Goal: Task Accomplishment & Management: Manage account settings

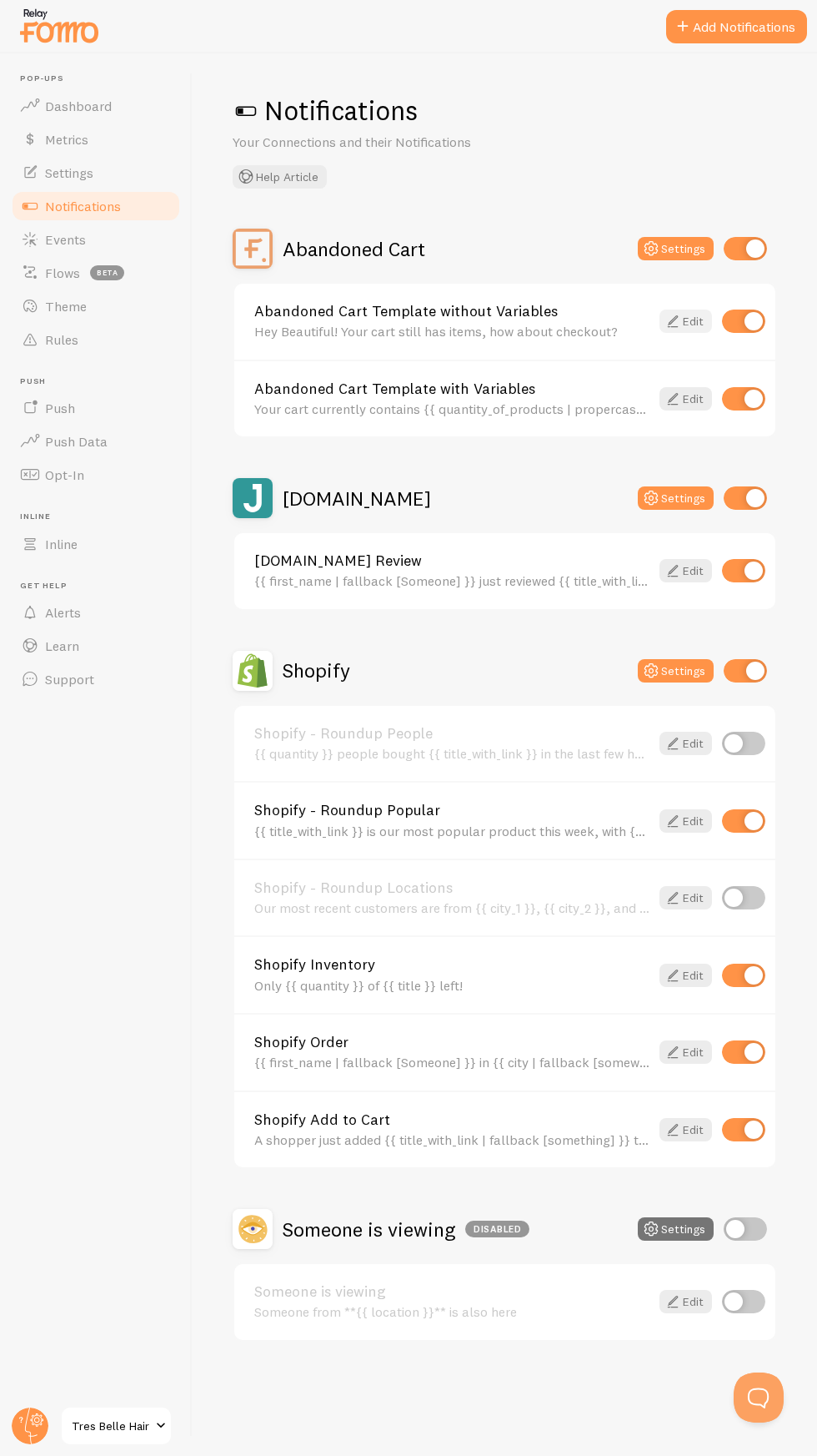
click at [689, 321] on link "Edit" at bounding box center [686, 321] width 53 height 24
click at [687, 1128] on link "Edit" at bounding box center [686, 1130] width 53 height 24
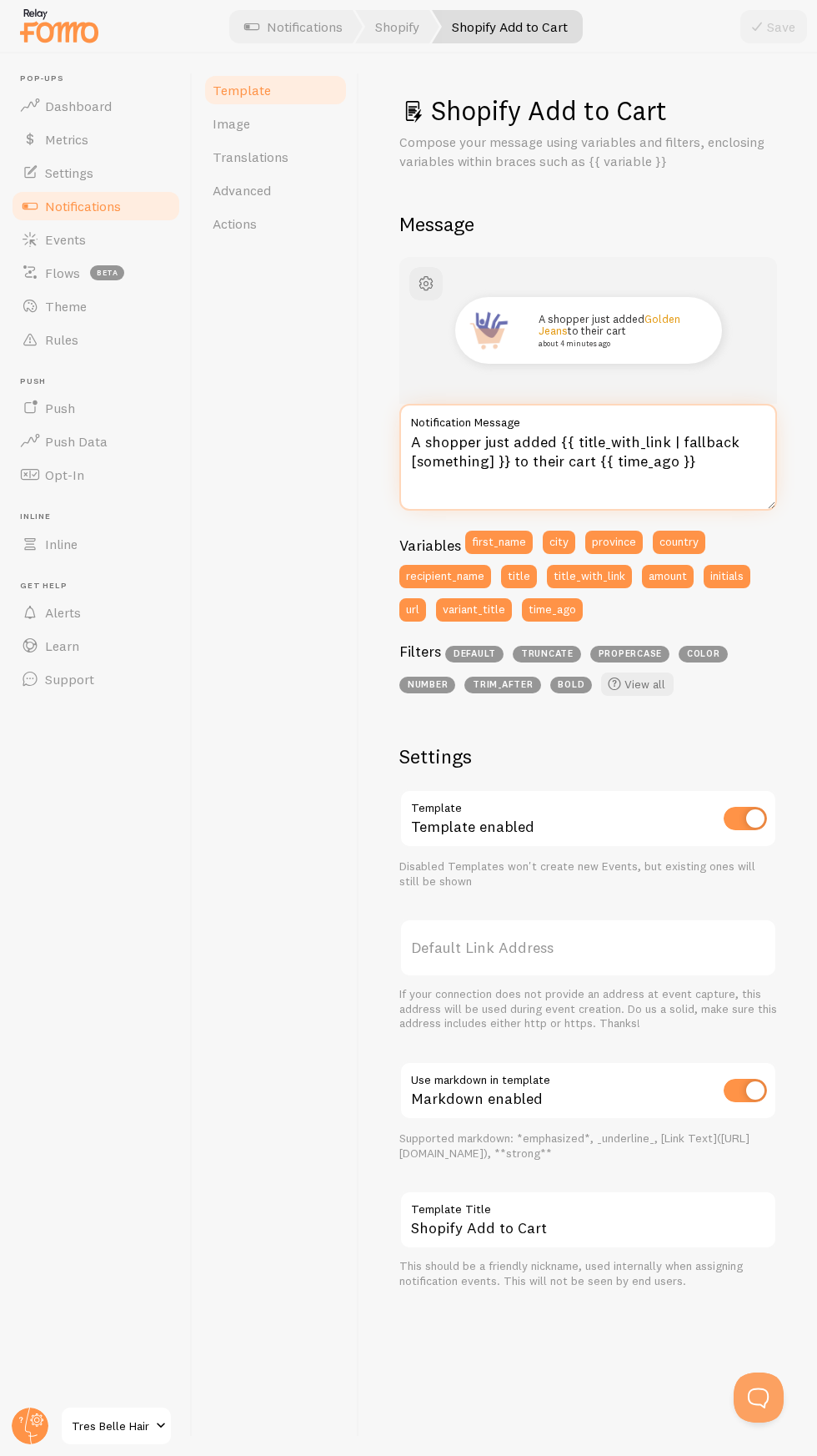
click at [717, 461] on textarea "A shopper just added {{ title_with_link | fallback [something] }} to their cart…" at bounding box center [588, 457] width 378 height 106
type textarea "A shopper just added {{ title_with_link | fallback [something] }} to their cart."
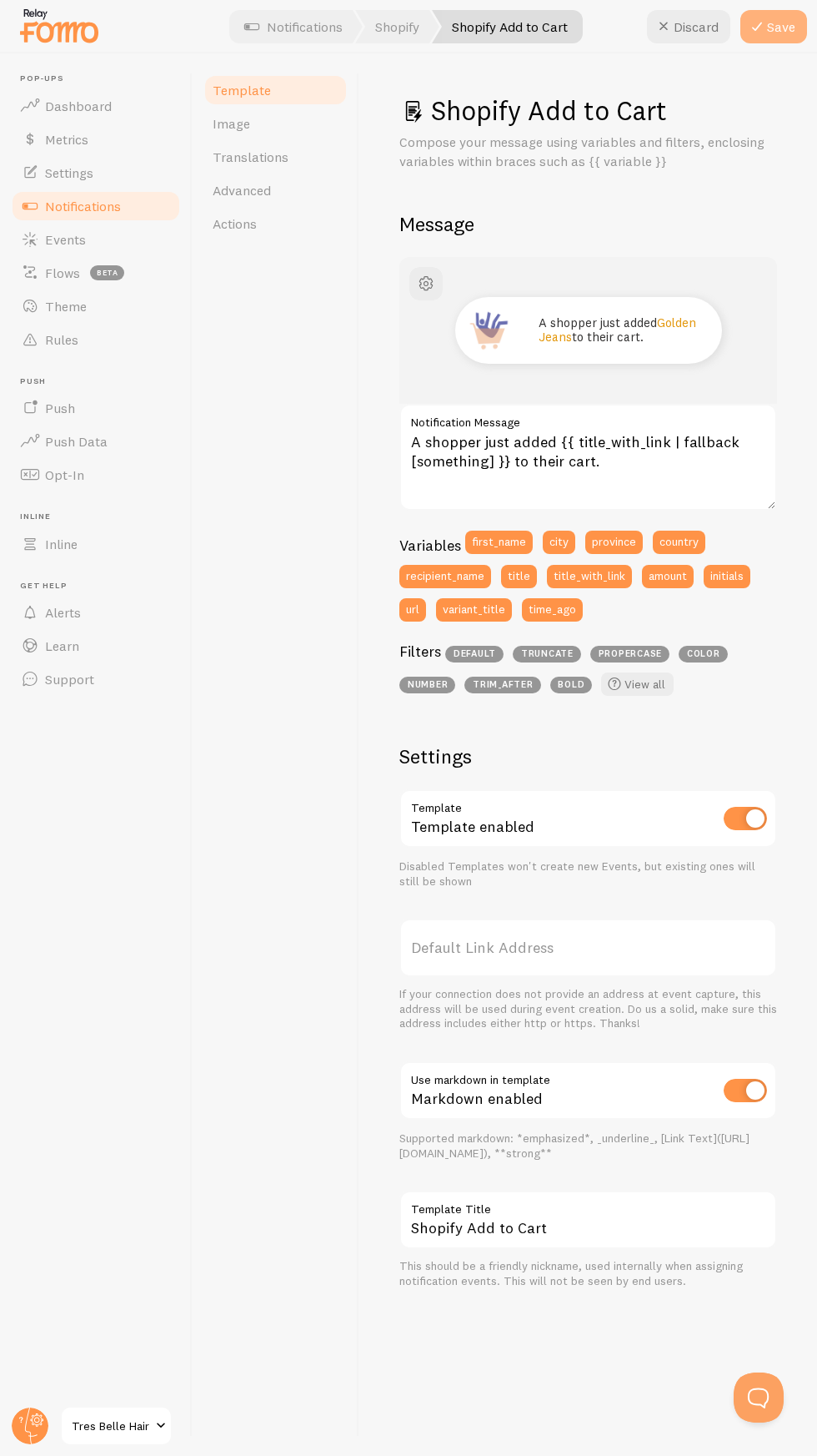
click at [791, 29] on button "Save" at bounding box center [774, 26] width 67 height 33
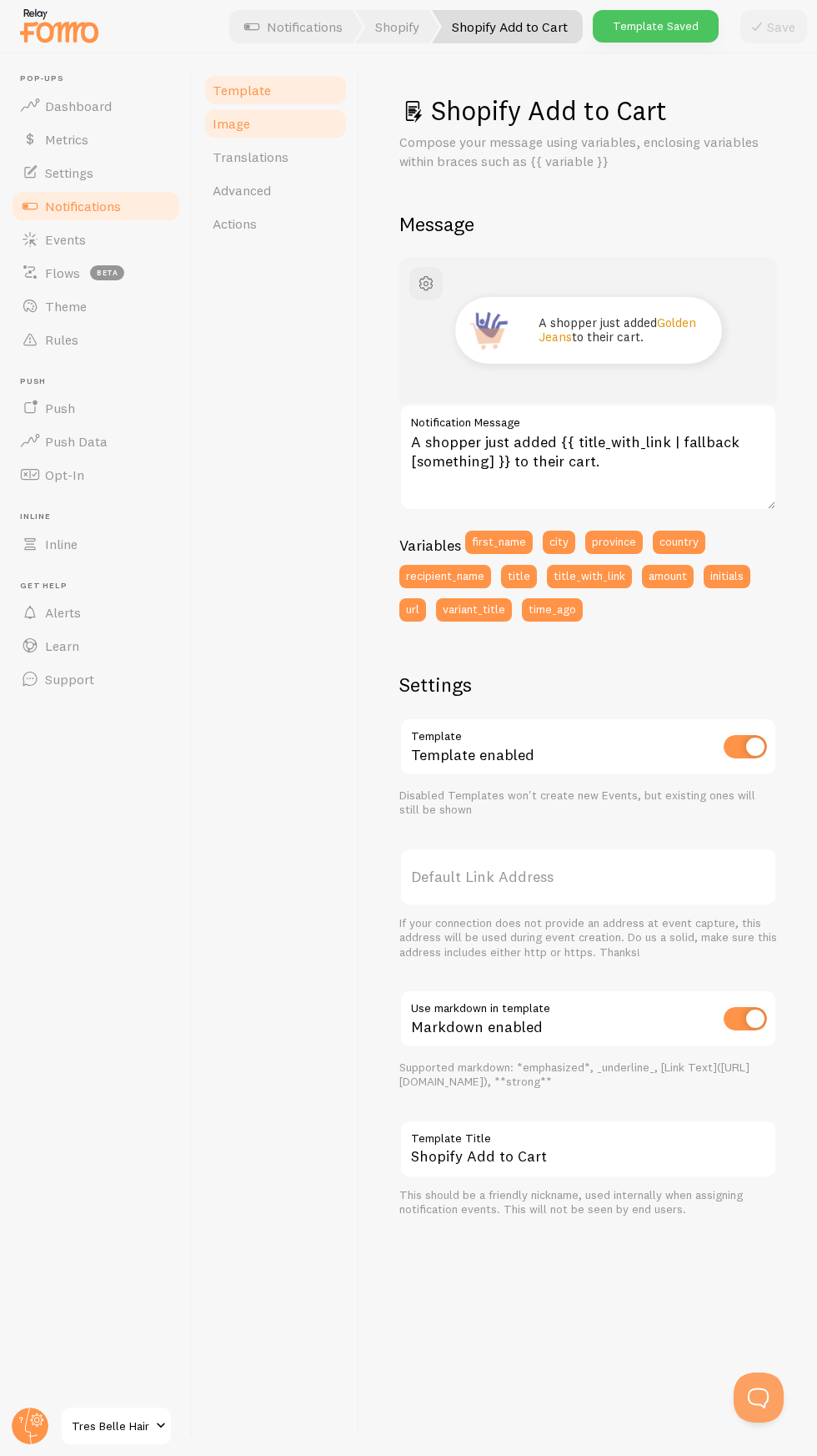
click at [235, 118] on span "Image" at bounding box center [231, 123] width 38 height 17
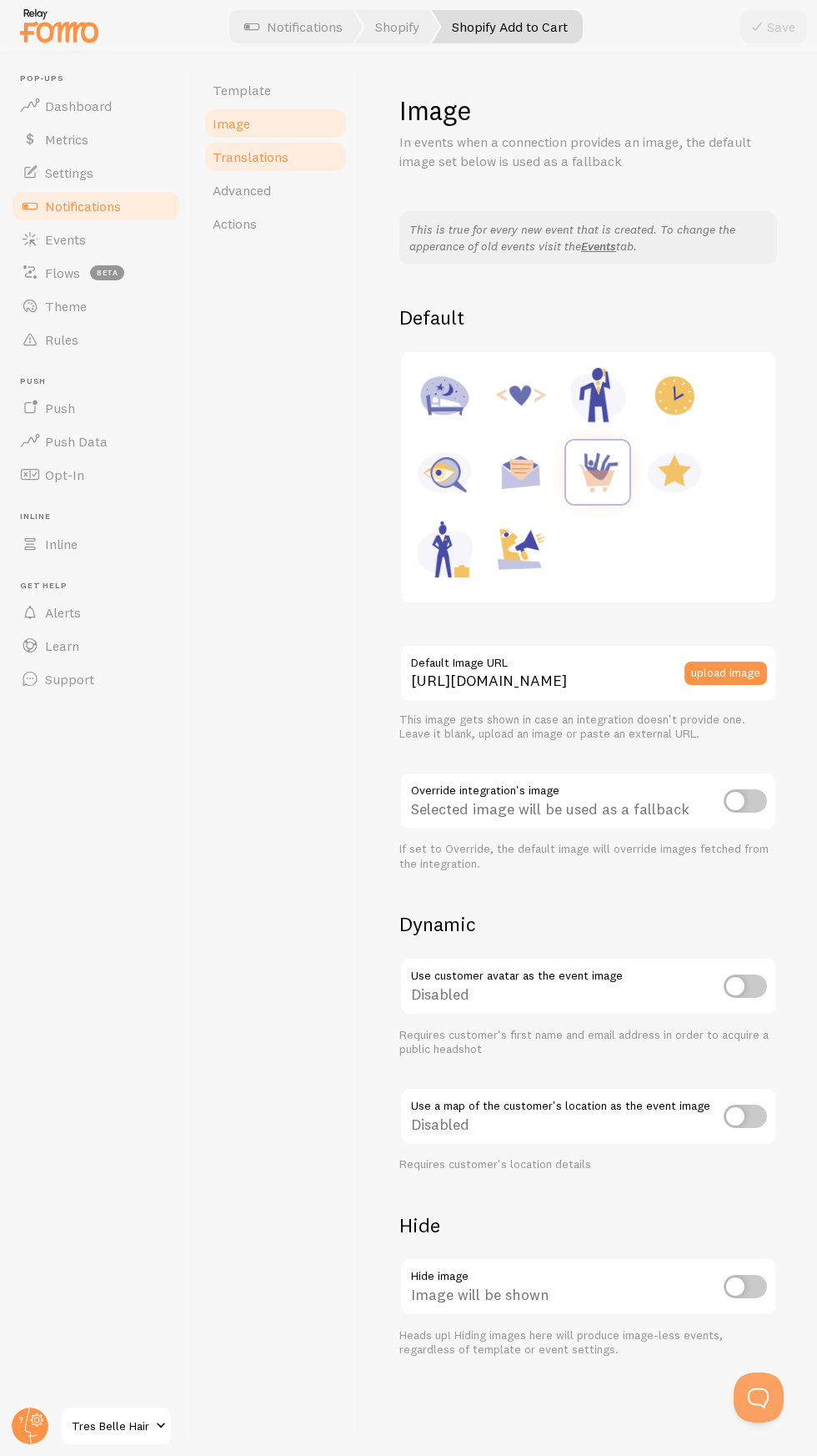
click at [290, 161] on link "Translations" at bounding box center [275, 157] width 146 height 33
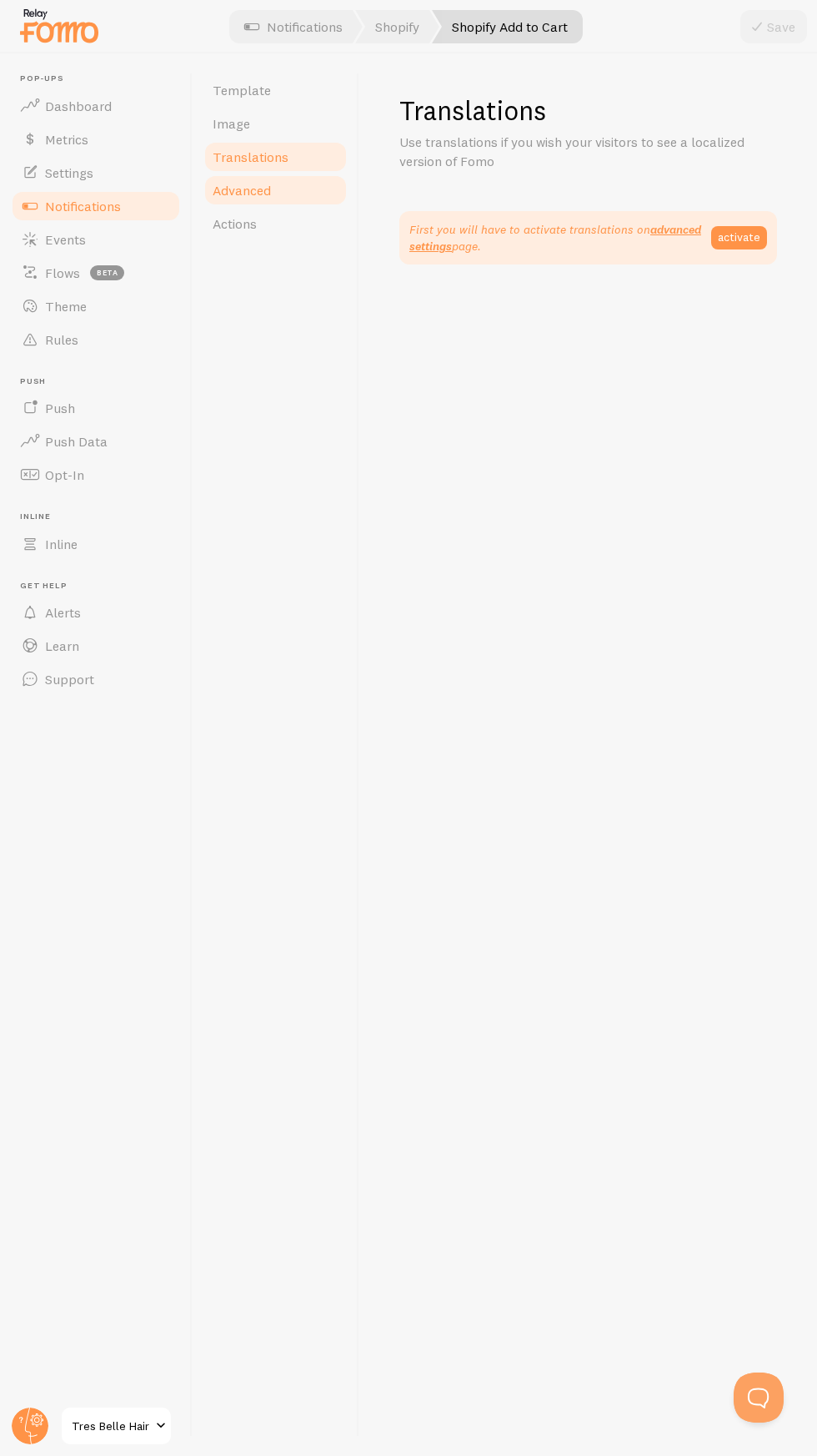
click at [282, 187] on link "Advanced" at bounding box center [275, 190] width 146 height 33
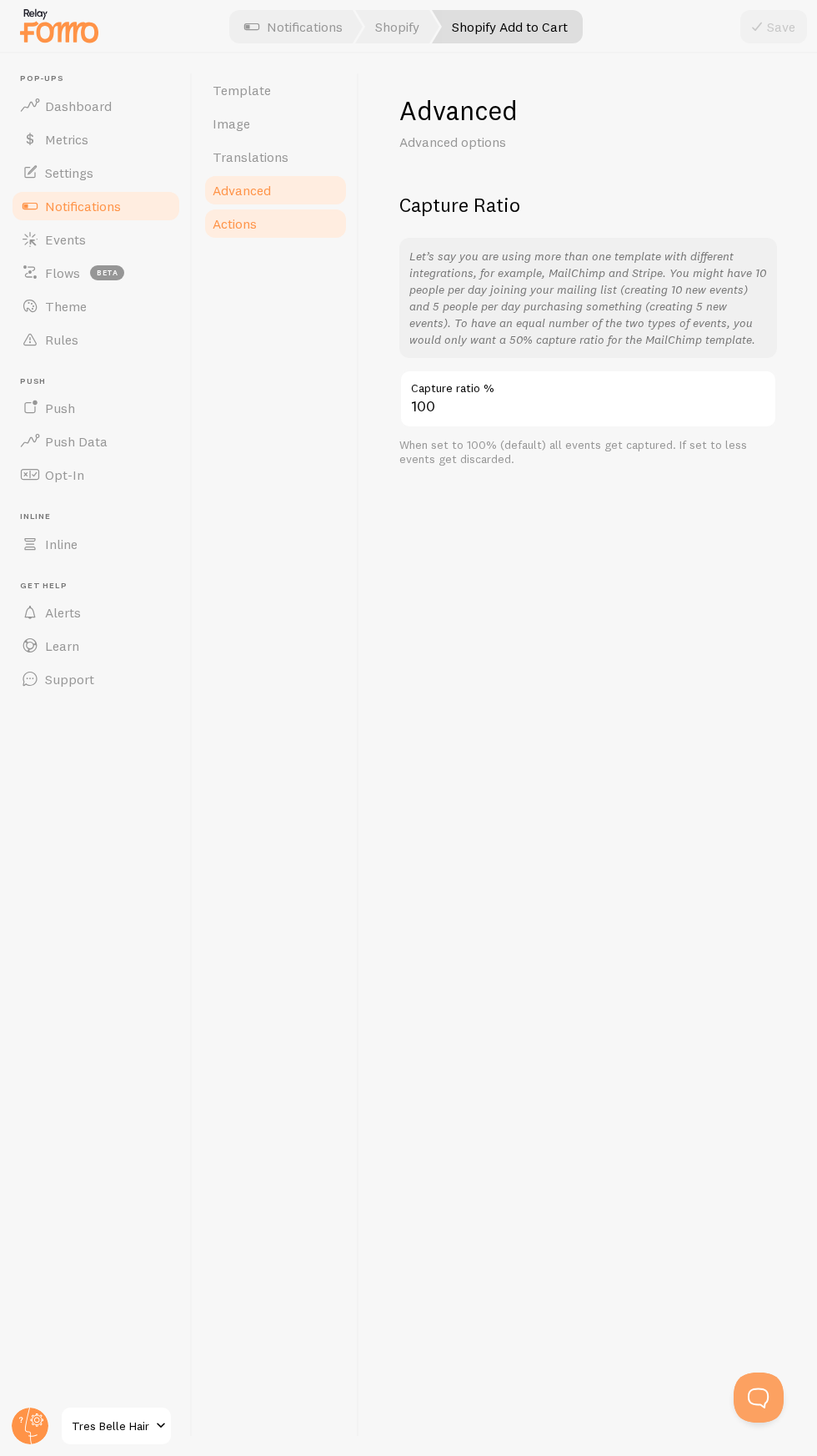
click at [258, 218] on link "Actions" at bounding box center [275, 223] width 146 height 33
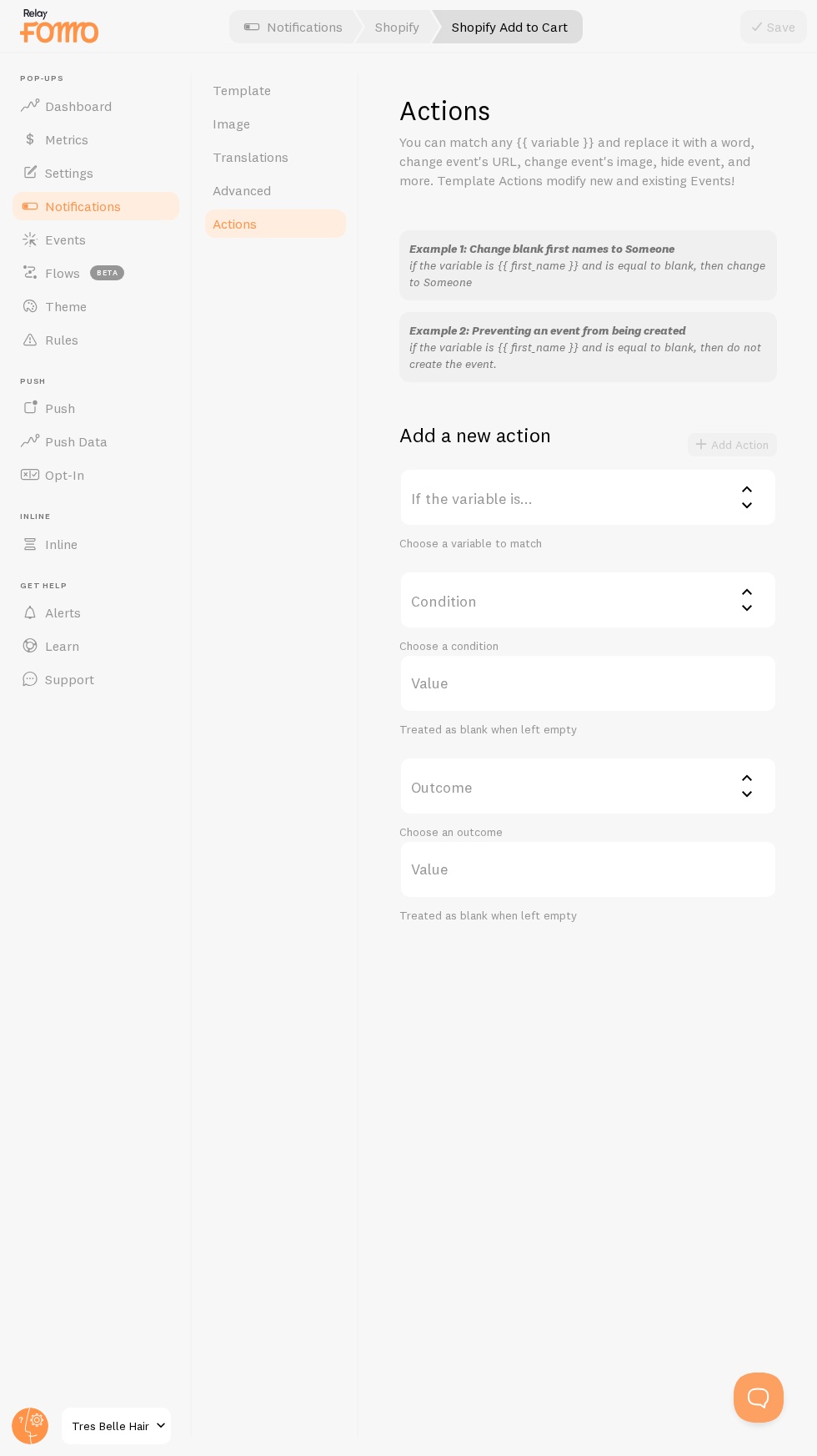
click at [753, 501] on icon at bounding box center [747, 504] width 20 height 20
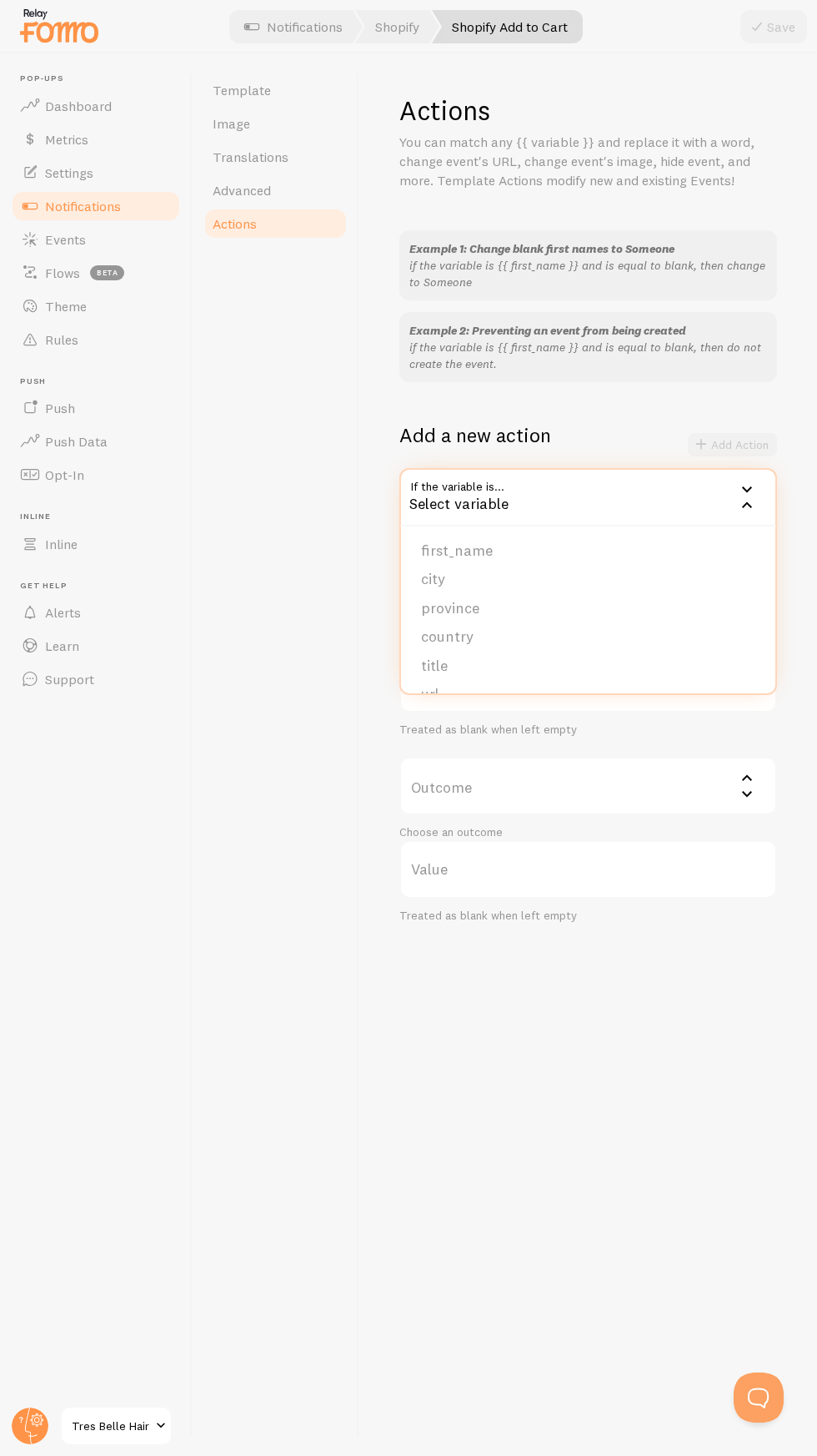
click at [226, 832] on div "Template Image Translations Advanced Actions" at bounding box center [276, 755] width 167 height 1402
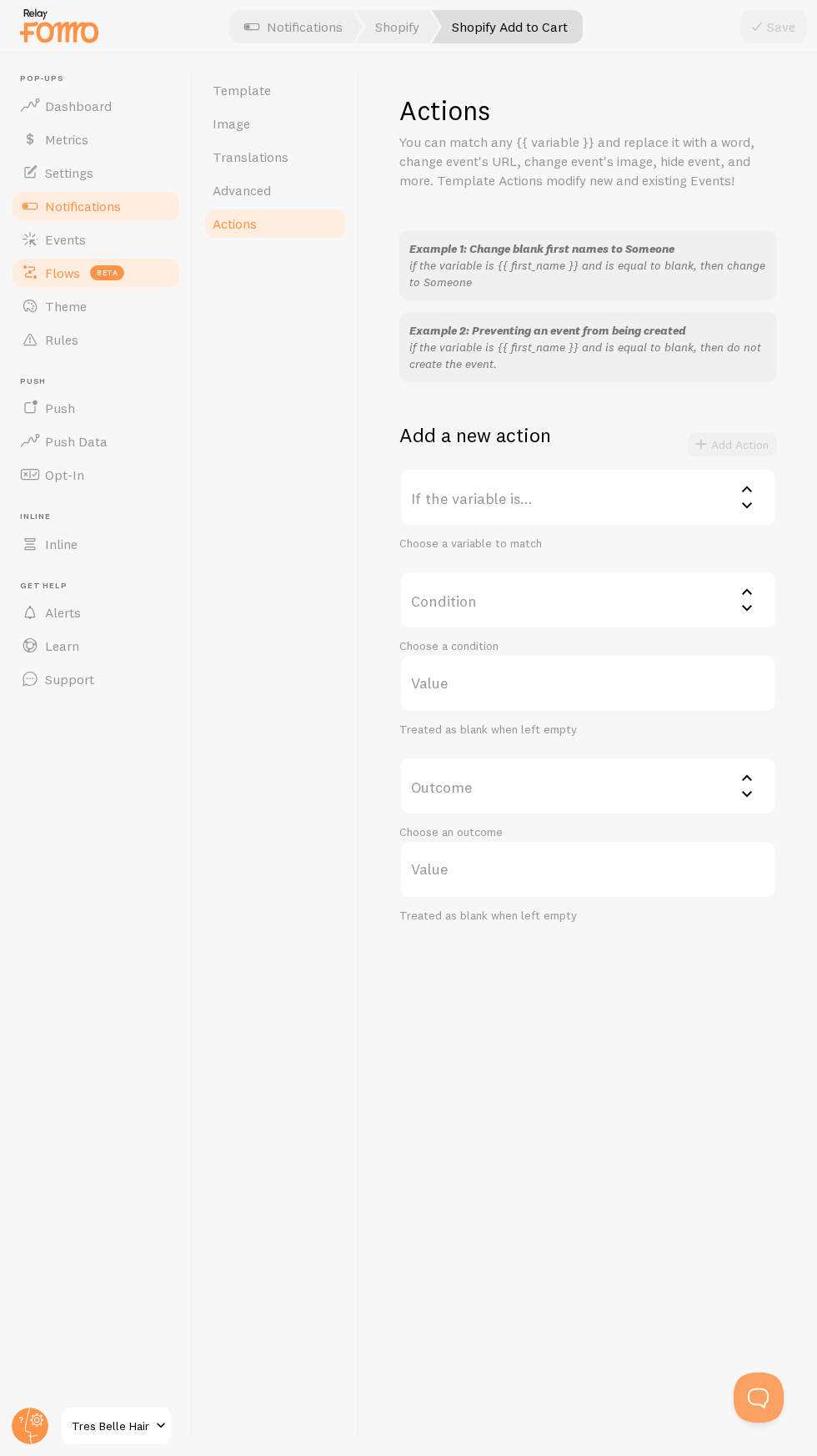
click at [76, 259] on link "Flows beta" at bounding box center [95, 273] width 171 height 33
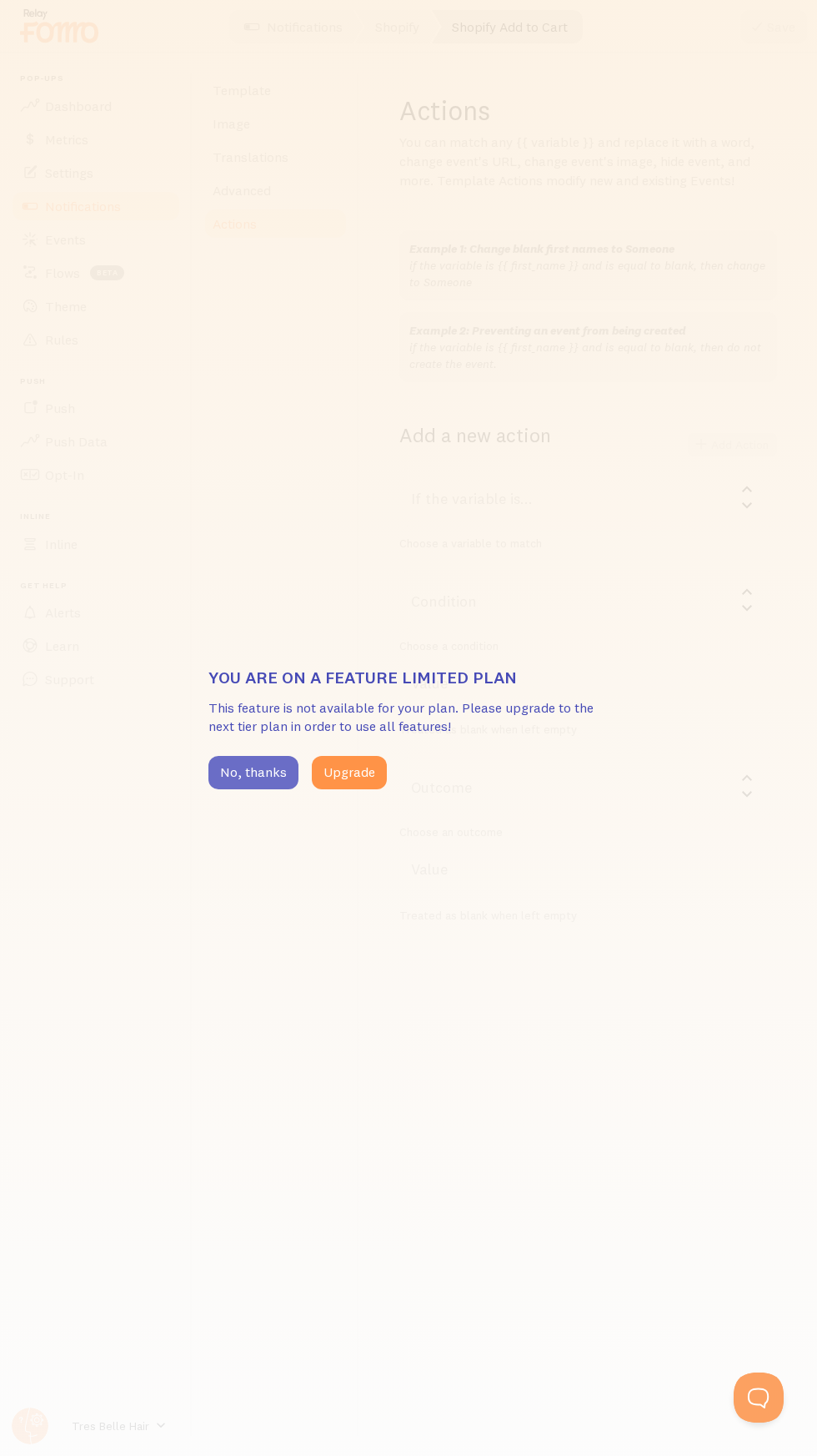
click at [264, 772] on button "No, thanks" at bounding box center [253, 772] width 90 height 33
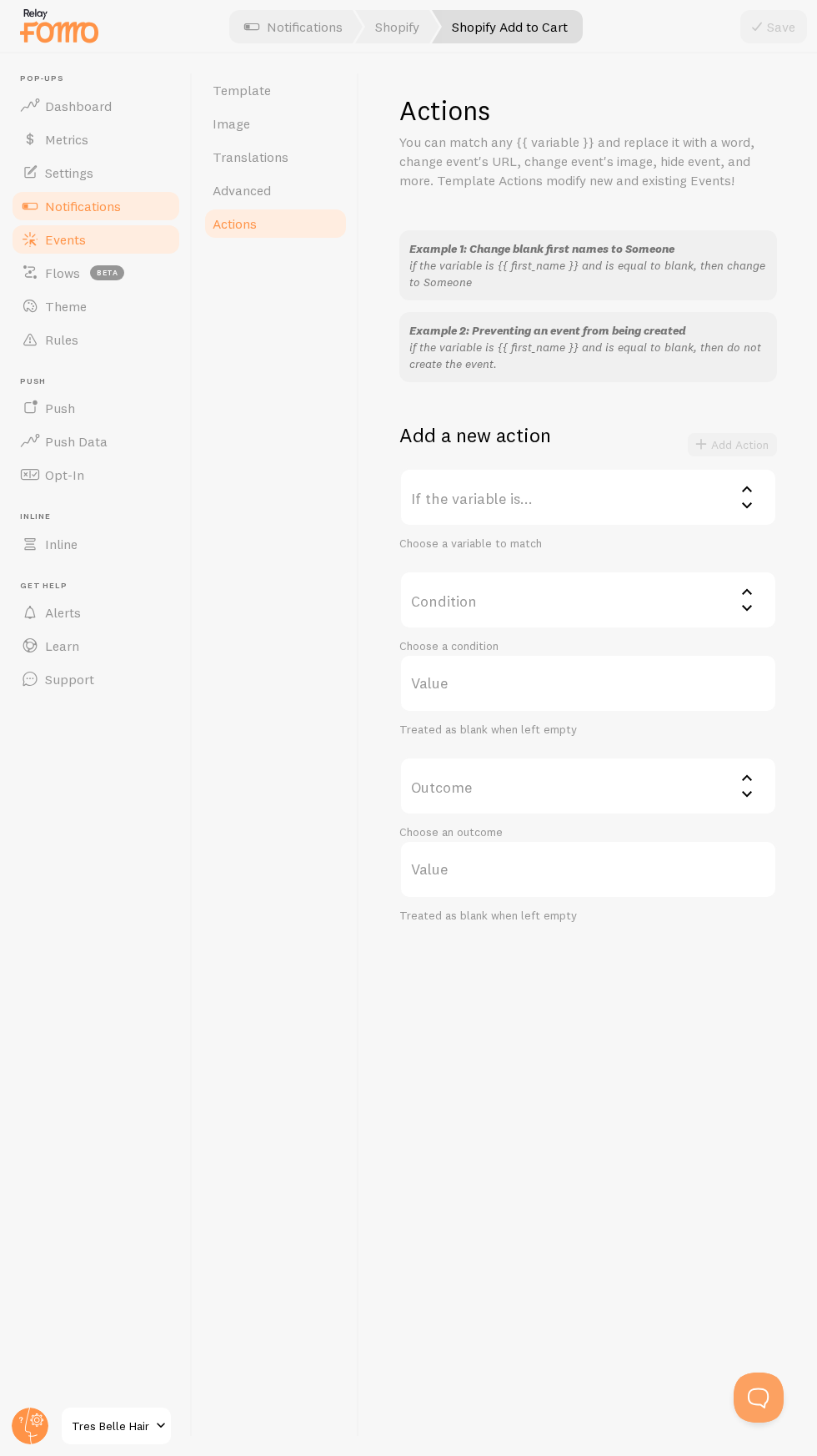
click at [66, 238] on span "Events" at bounding box center [65, 239] width 40 height 17
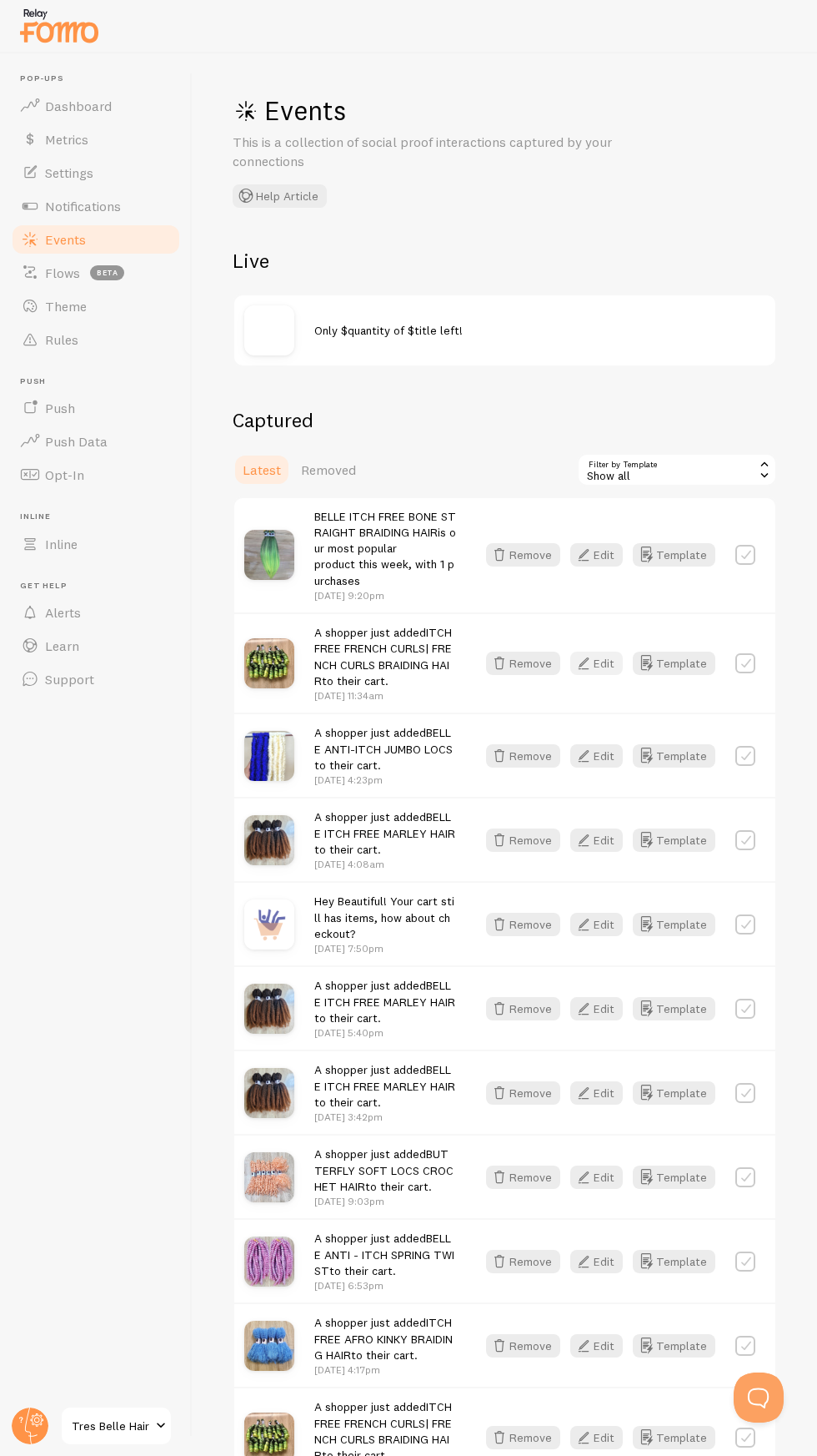
click at [606, 664] on button "Edit" at bounding box center [597, 663] width 53 height 24
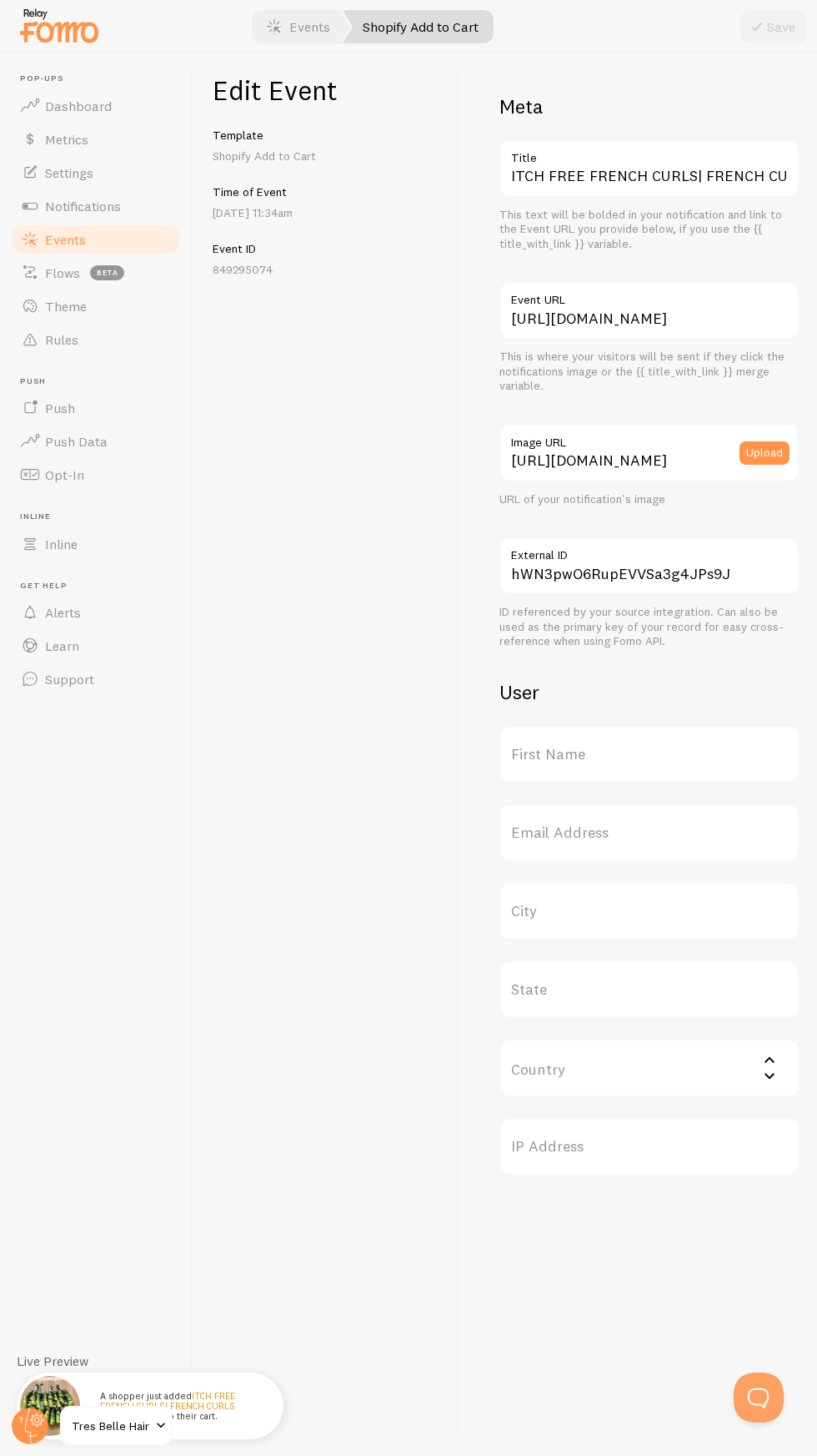
click at [284, 204] on p "[DATE] 11:34am" at bounding box center [325, 212] width 226 height 17
click at [641, 737] on label "First Name" at bounding box center [649, 754] width 300 height 58
click at [641, 737] on input "First Name" at bounding box center [649, 754] width 300 height 58
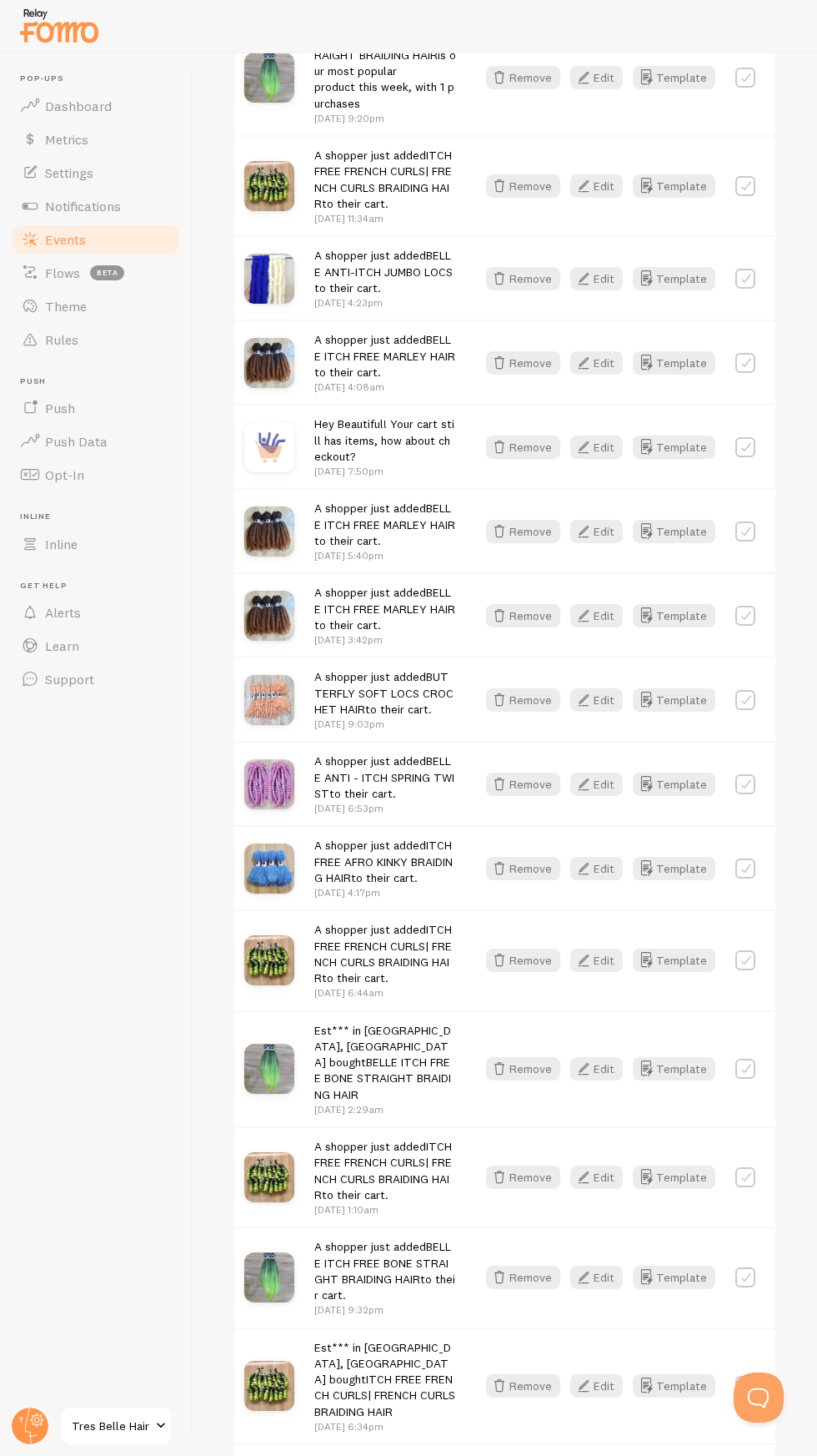
scroll to position [477, 0]
click at [549, 793] on button "Remove" at bounding box center [523, 784] width 74 height 24
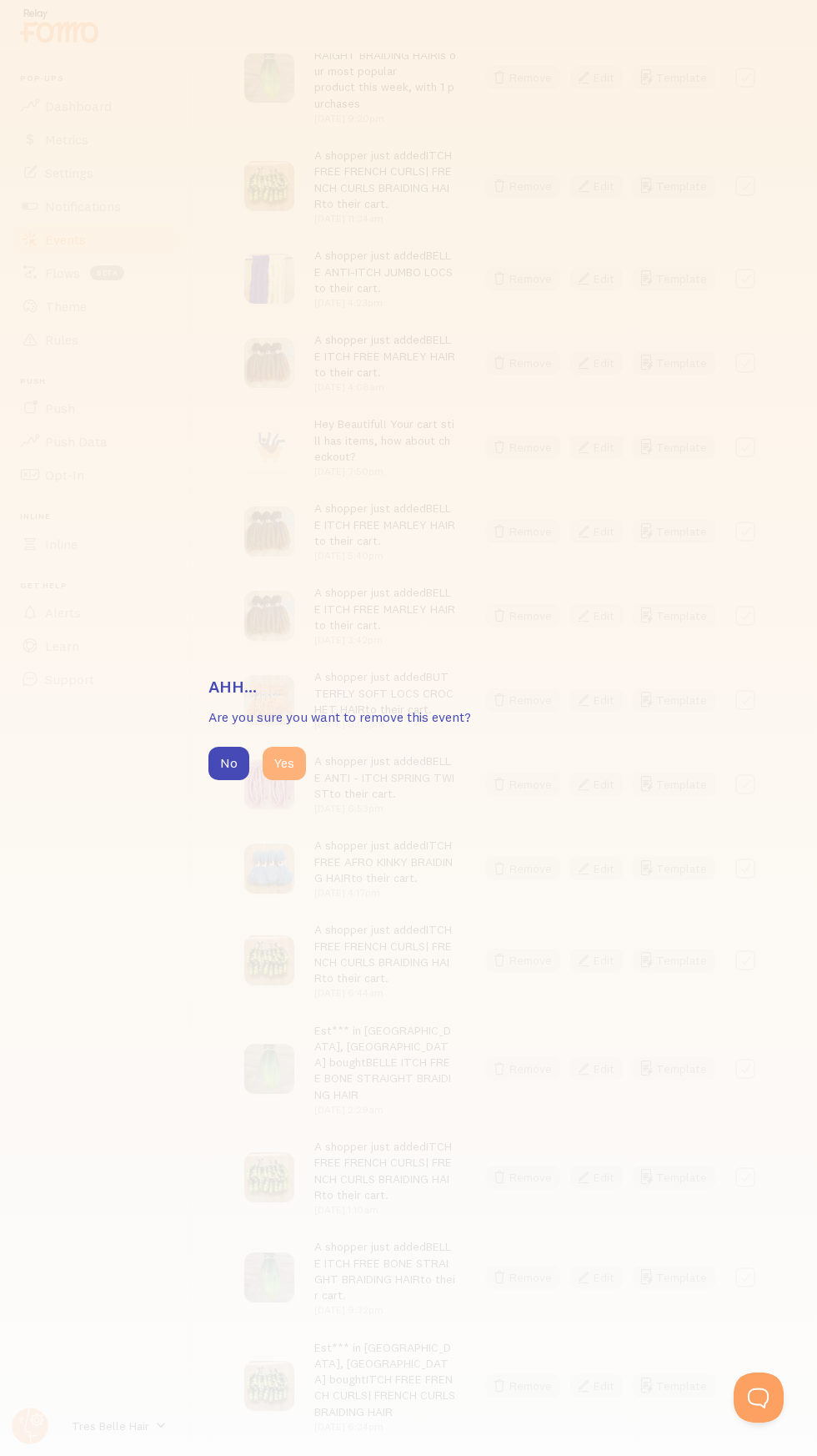
click at [288, 780] on button "Yes" at bounding box center [284, 764] width 43 height 33
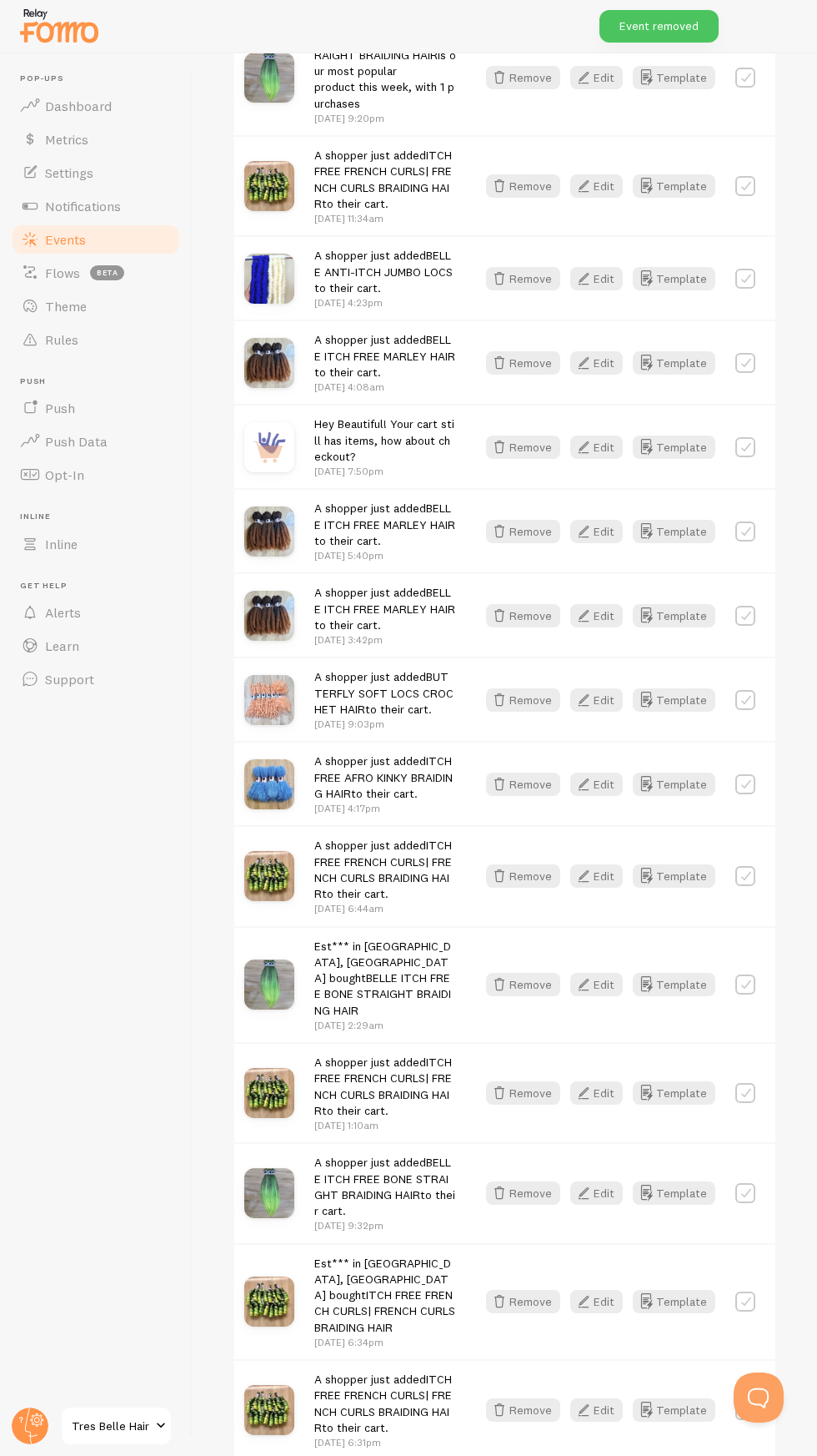
click at [746, 705] on label at bounding box center [745, 699] width 20 height 20
checkbox input "true"
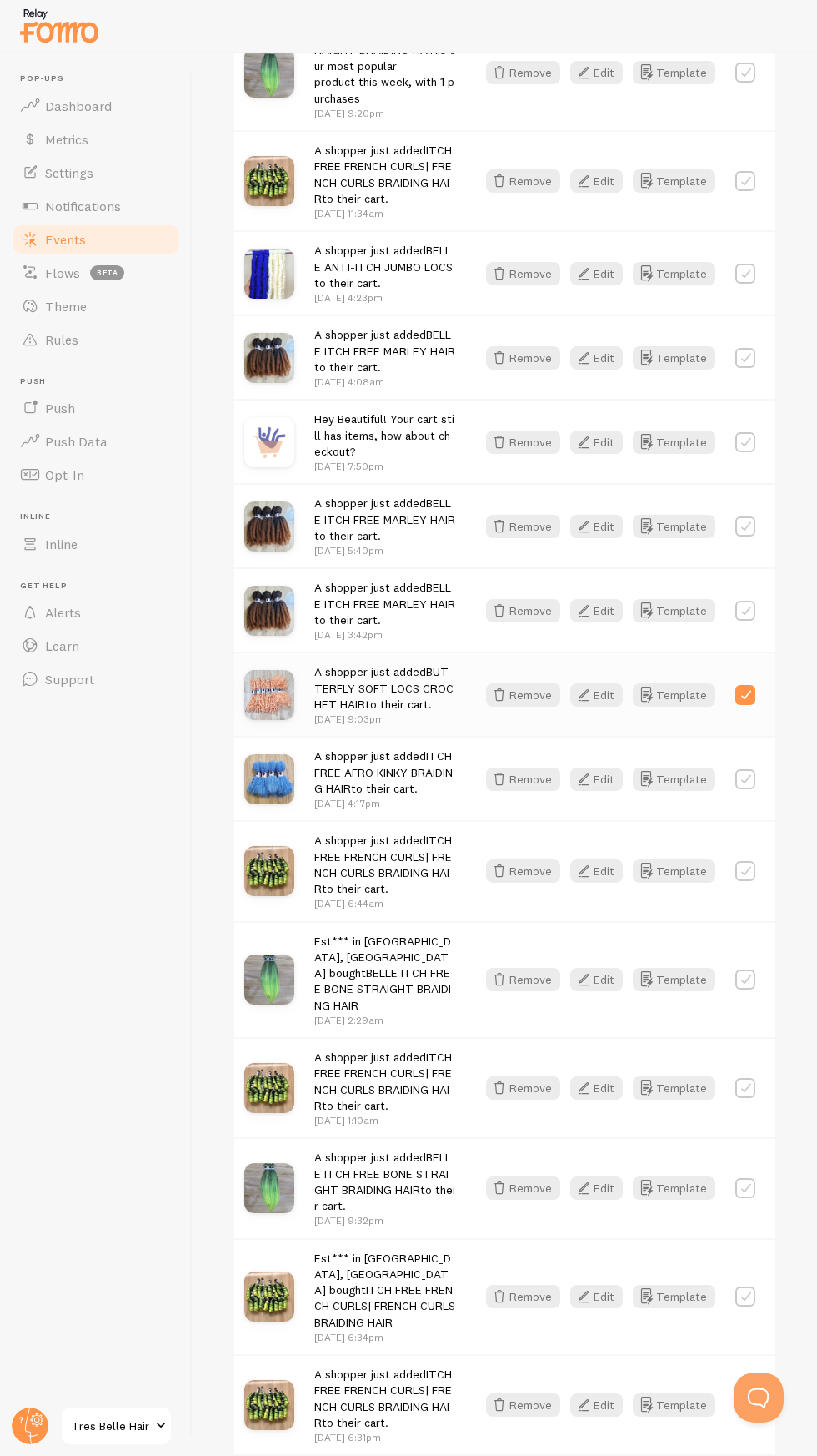
click at [749, 615] on label at bounding box center [745, 611] width 20 height 20
checkbox input "true"
click at [746, 532] on label at bounding box center [745, 526] width 20 height 20
checkbox input "true"
click at [752, 361] on label at bounding box center [745, 357] width 20 height 20
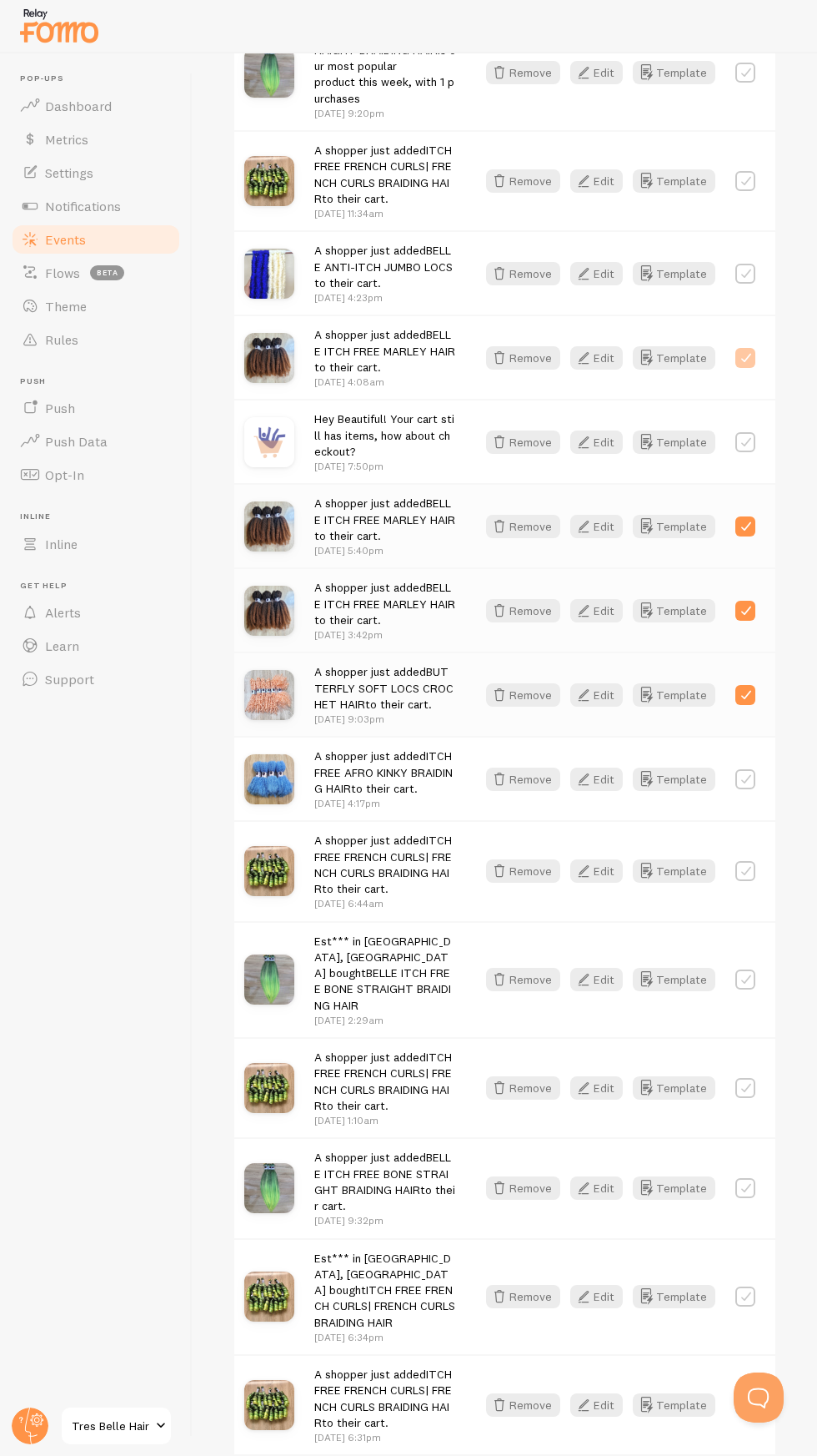
checkbox input "true"
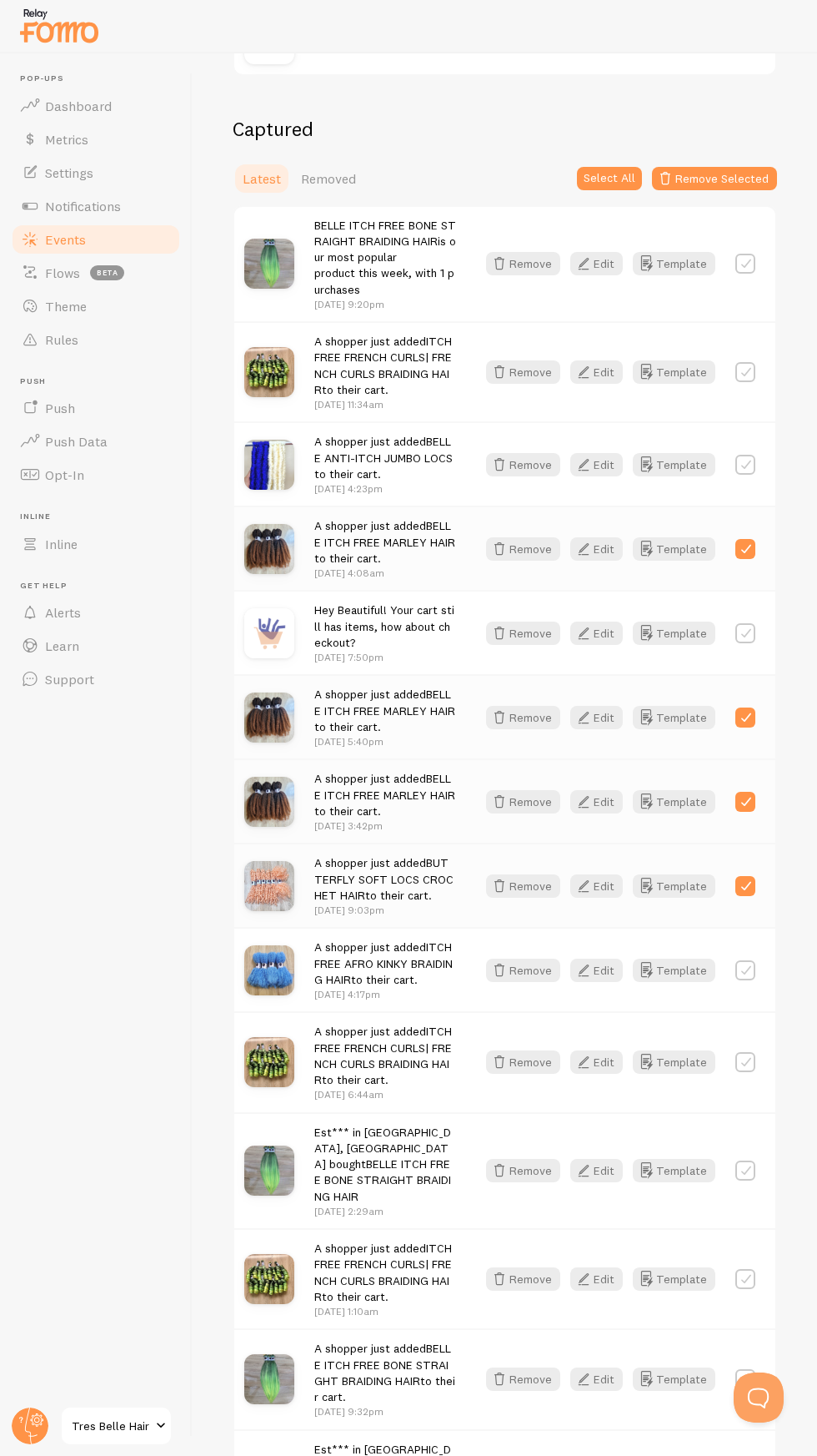
scroll to position [284, 0]
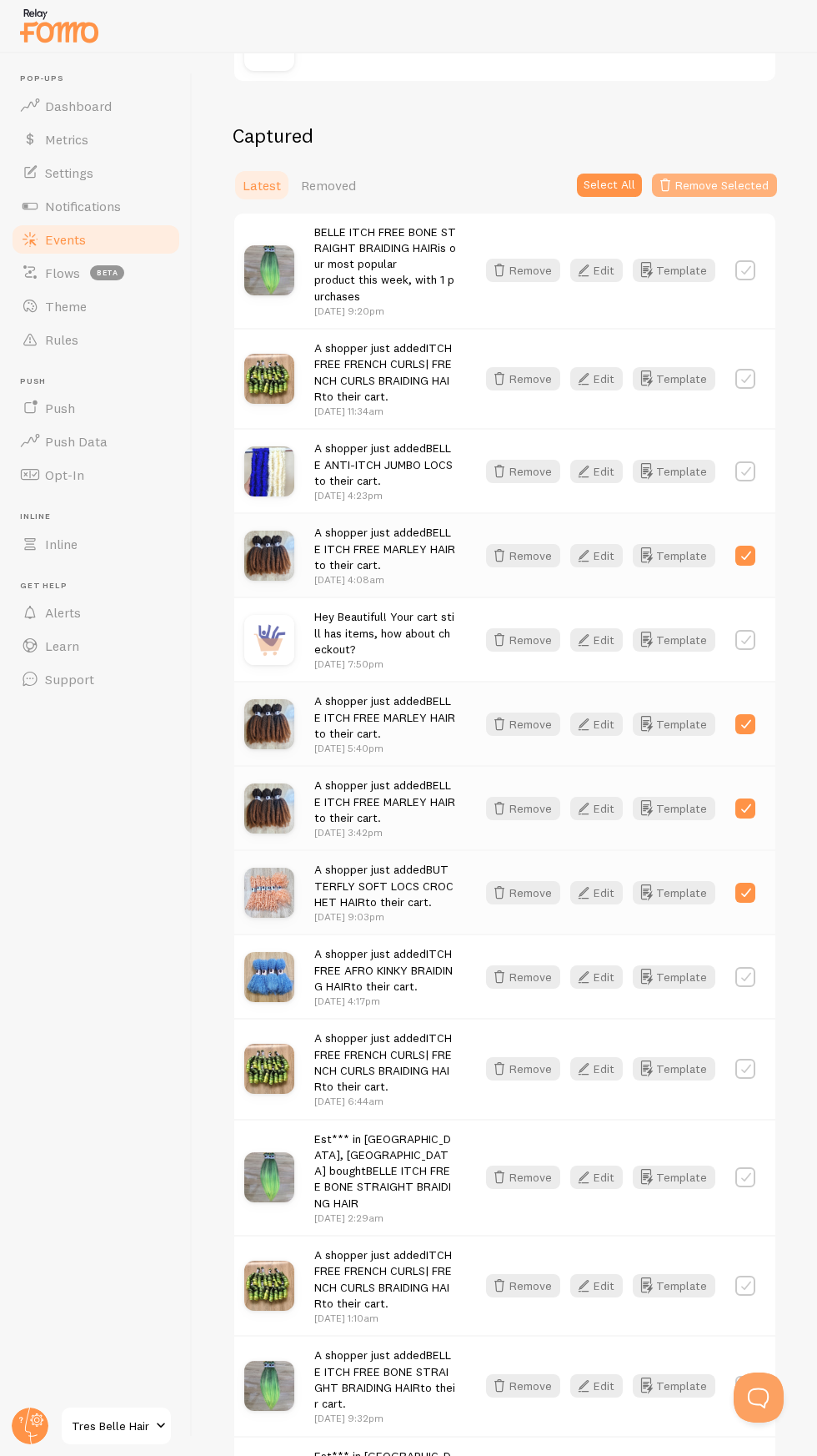
click at [736, 181] on button "Remove Selected" at bounding box center [715, 185] width 125 height 24
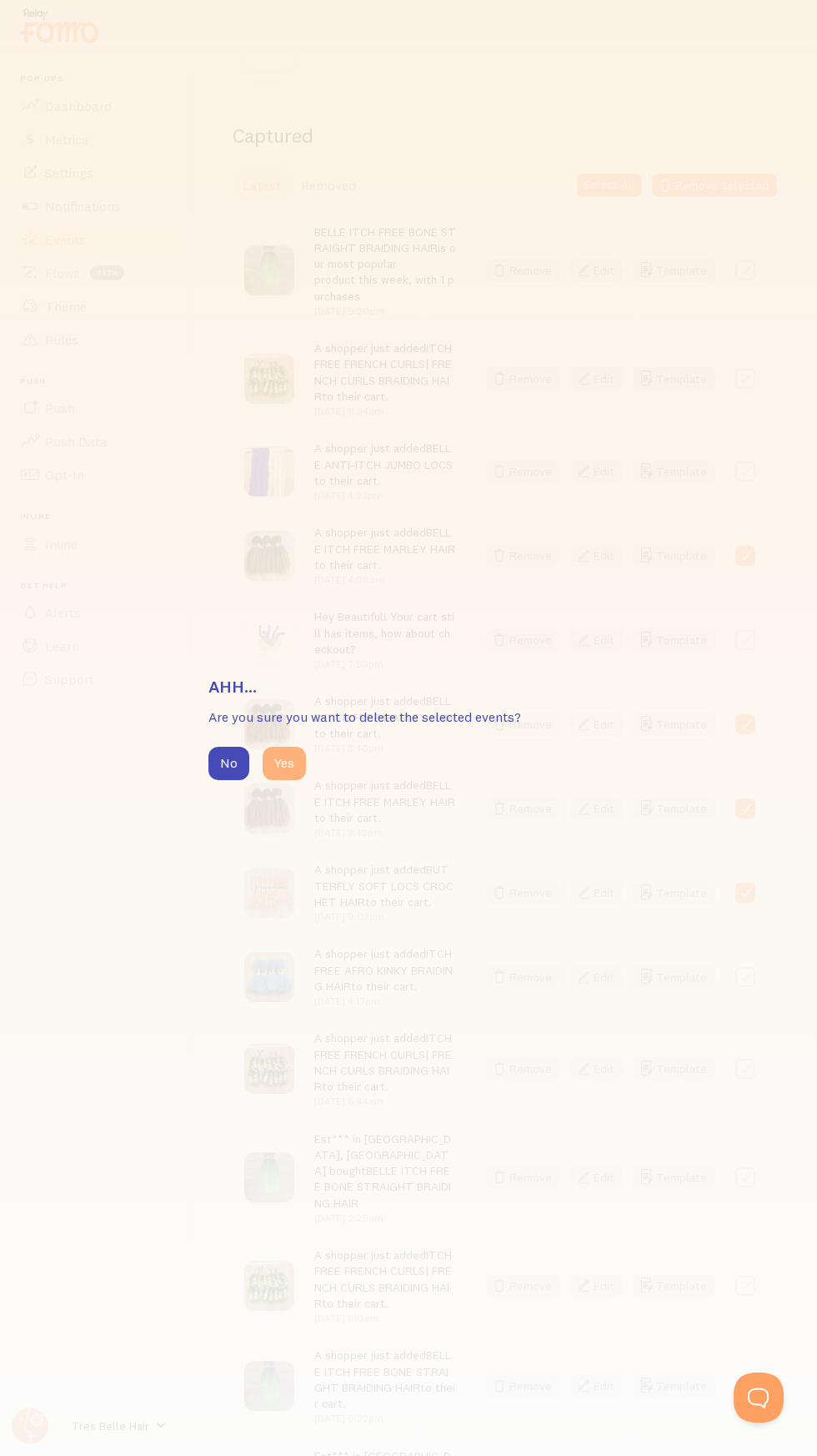
click at [283, 780] on button "Yes" at bounding box center [284, 764] width 43 height 33
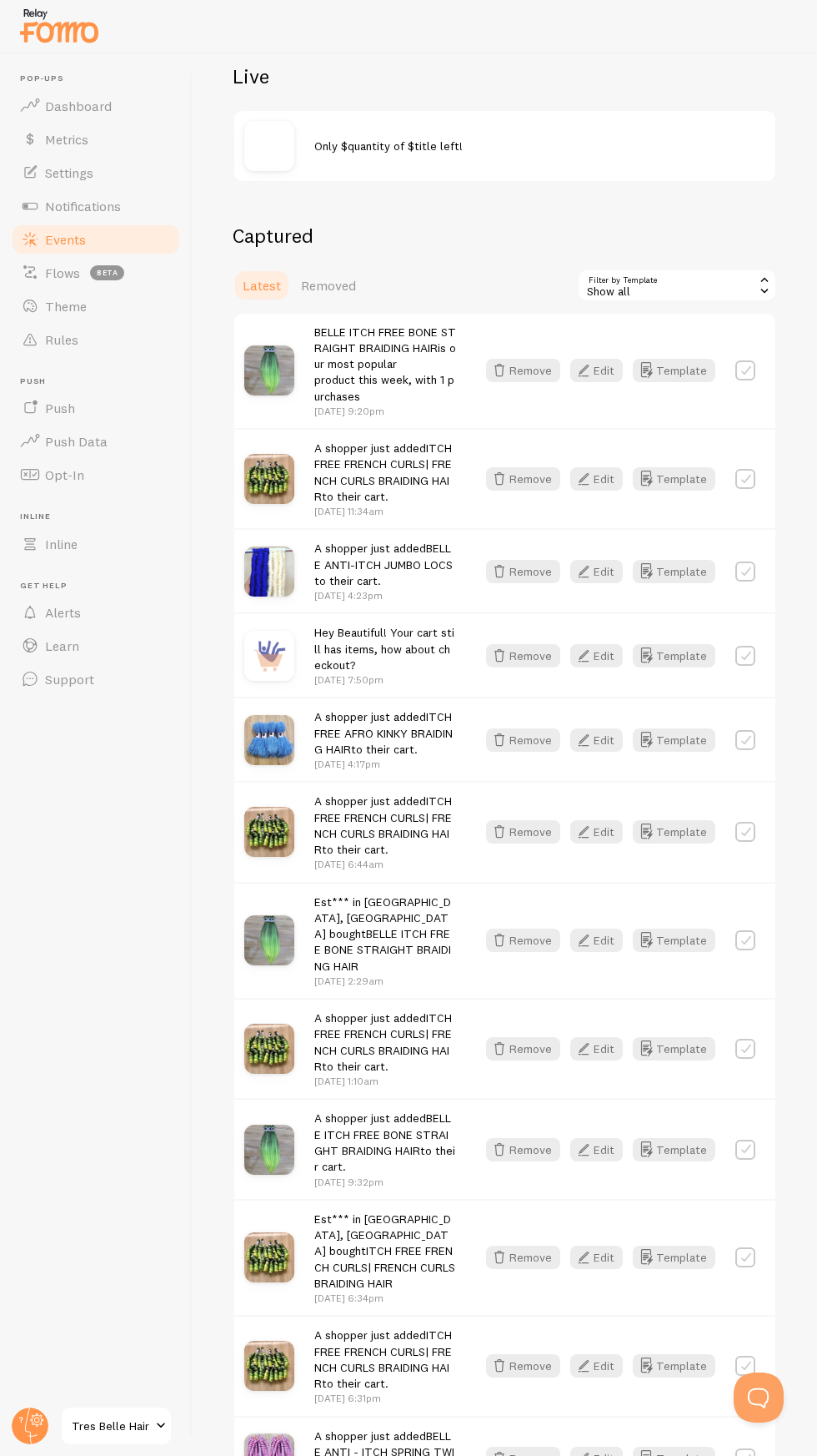
scroll to position [384, 0]
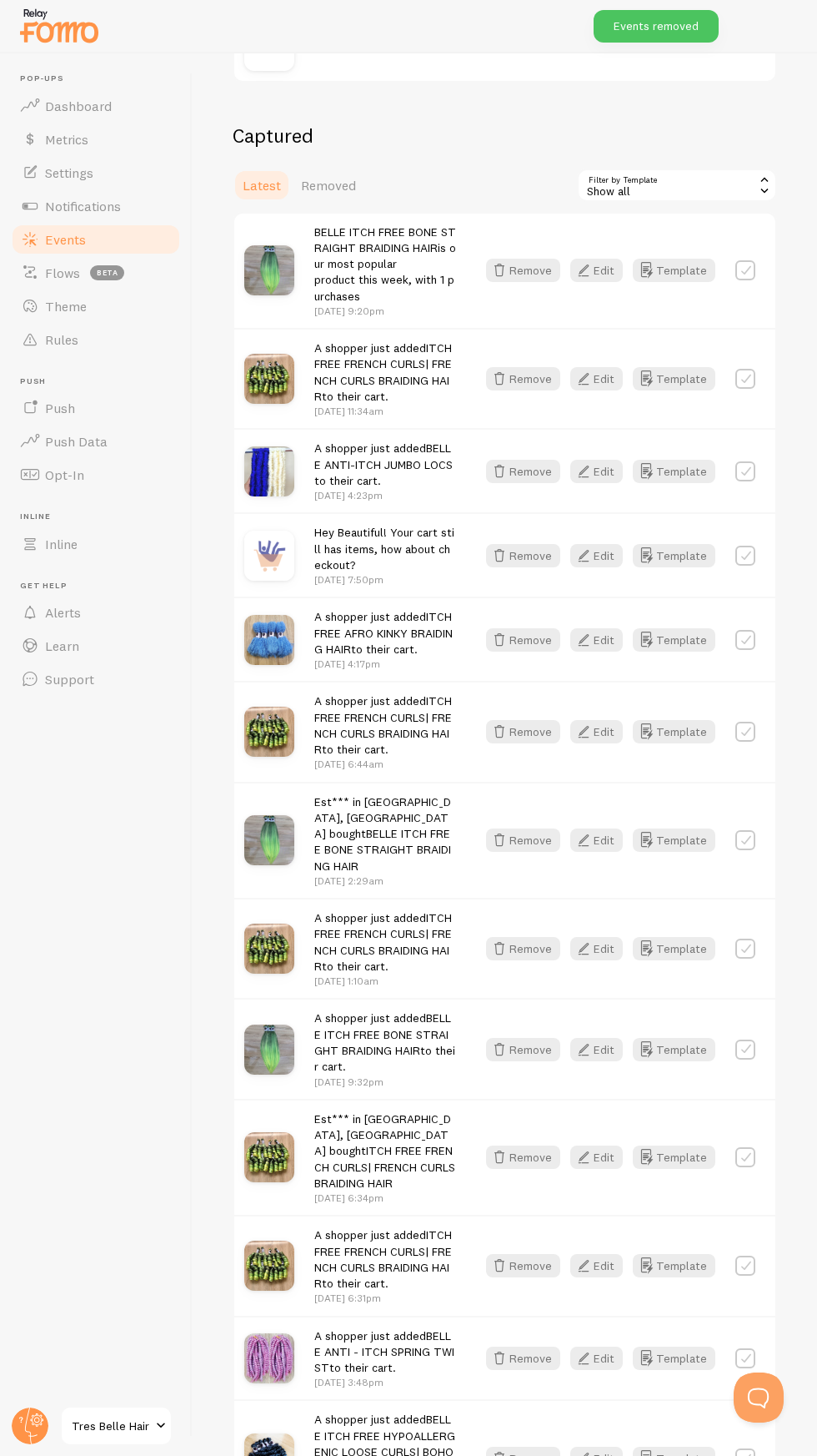
click at [739, 178] on div "Show all" at bounding box center [677, 186] width 201 height 33
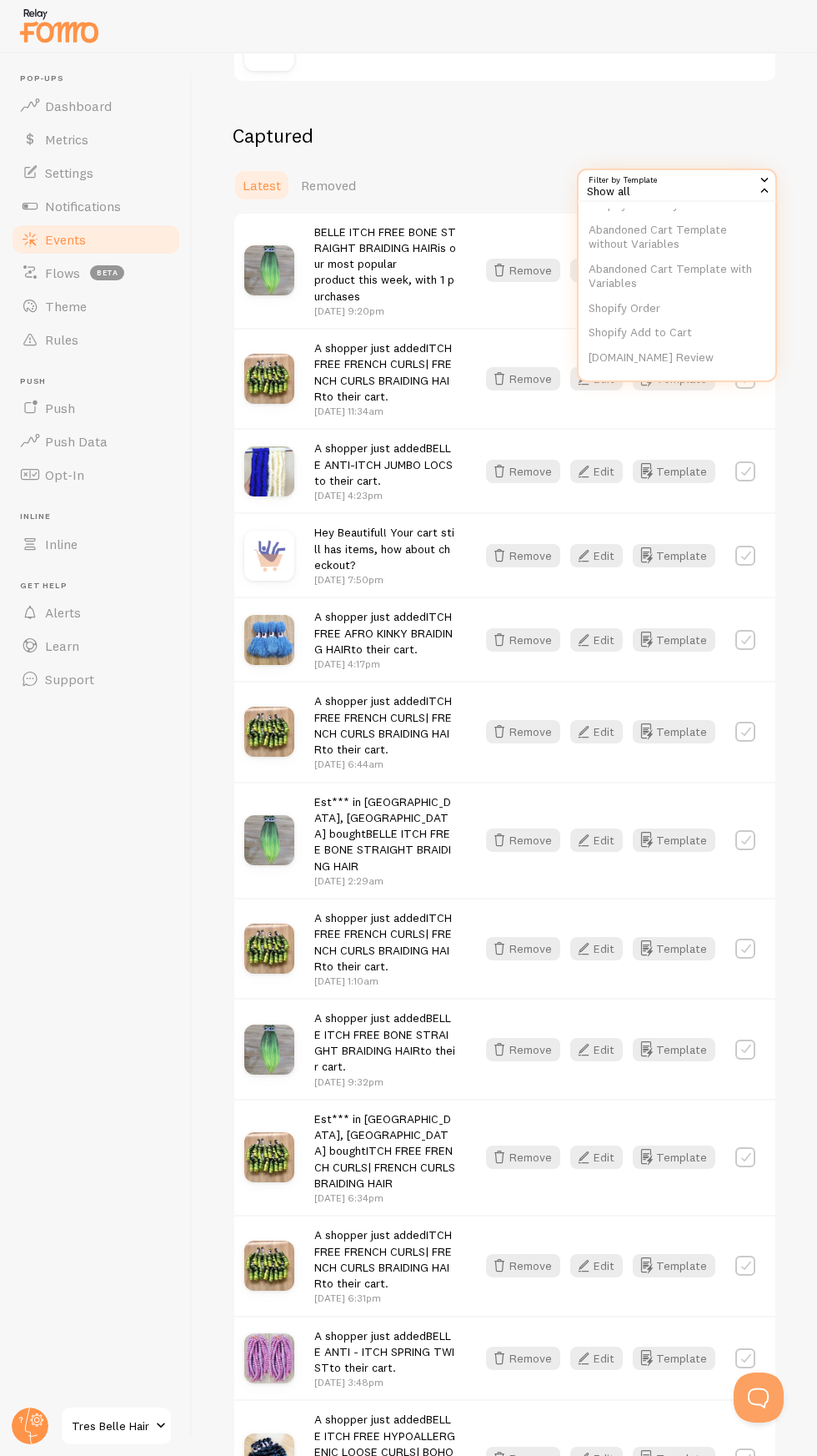
scroll to position [153, 0]
click at [647, 301] on li "Shopify Order" at bounding box center [677, 304] width 197 height 25
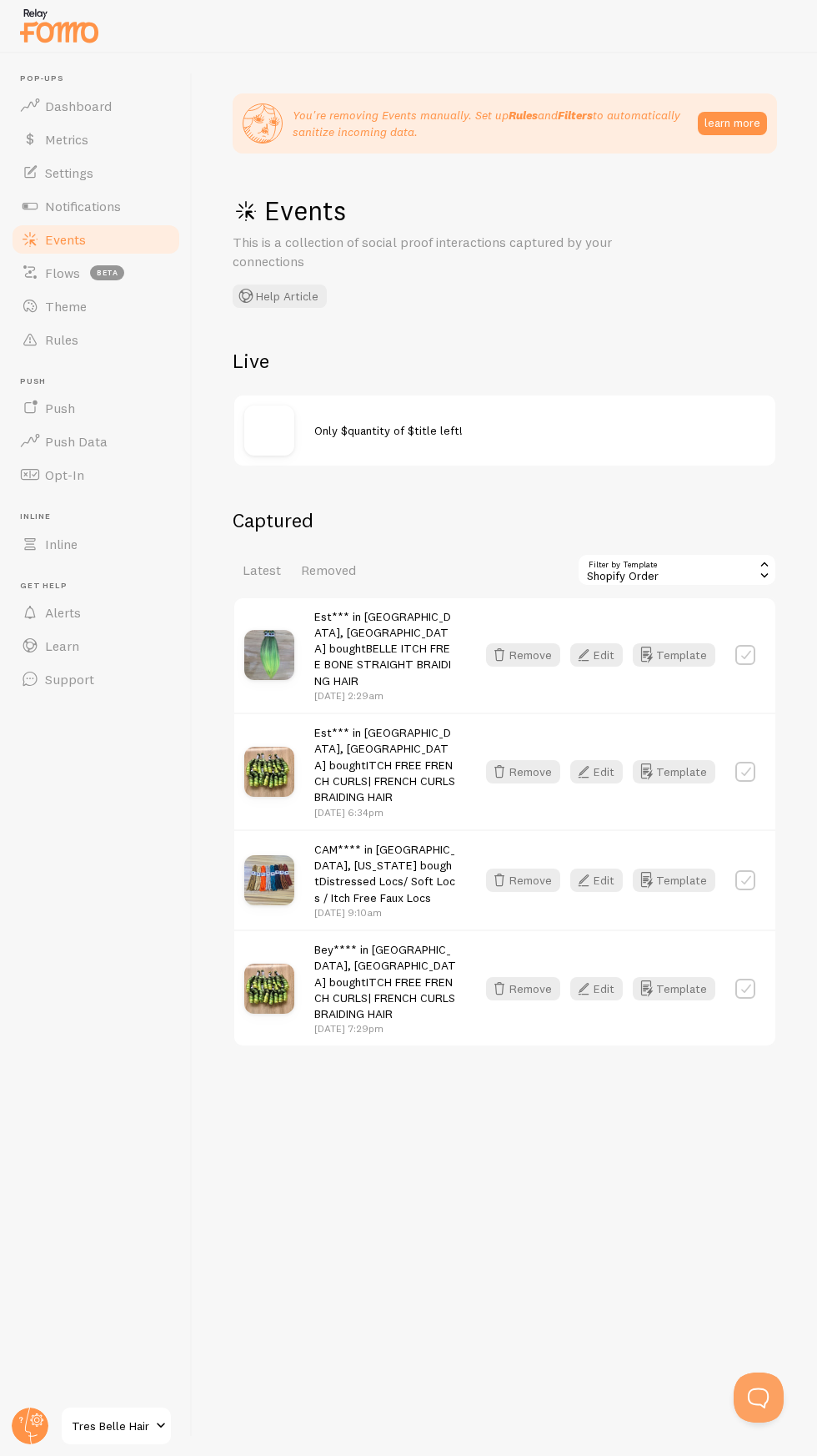
click at [693, 574] on div "Shopify Order" at bounding box center [677, 570] width 201 height 33
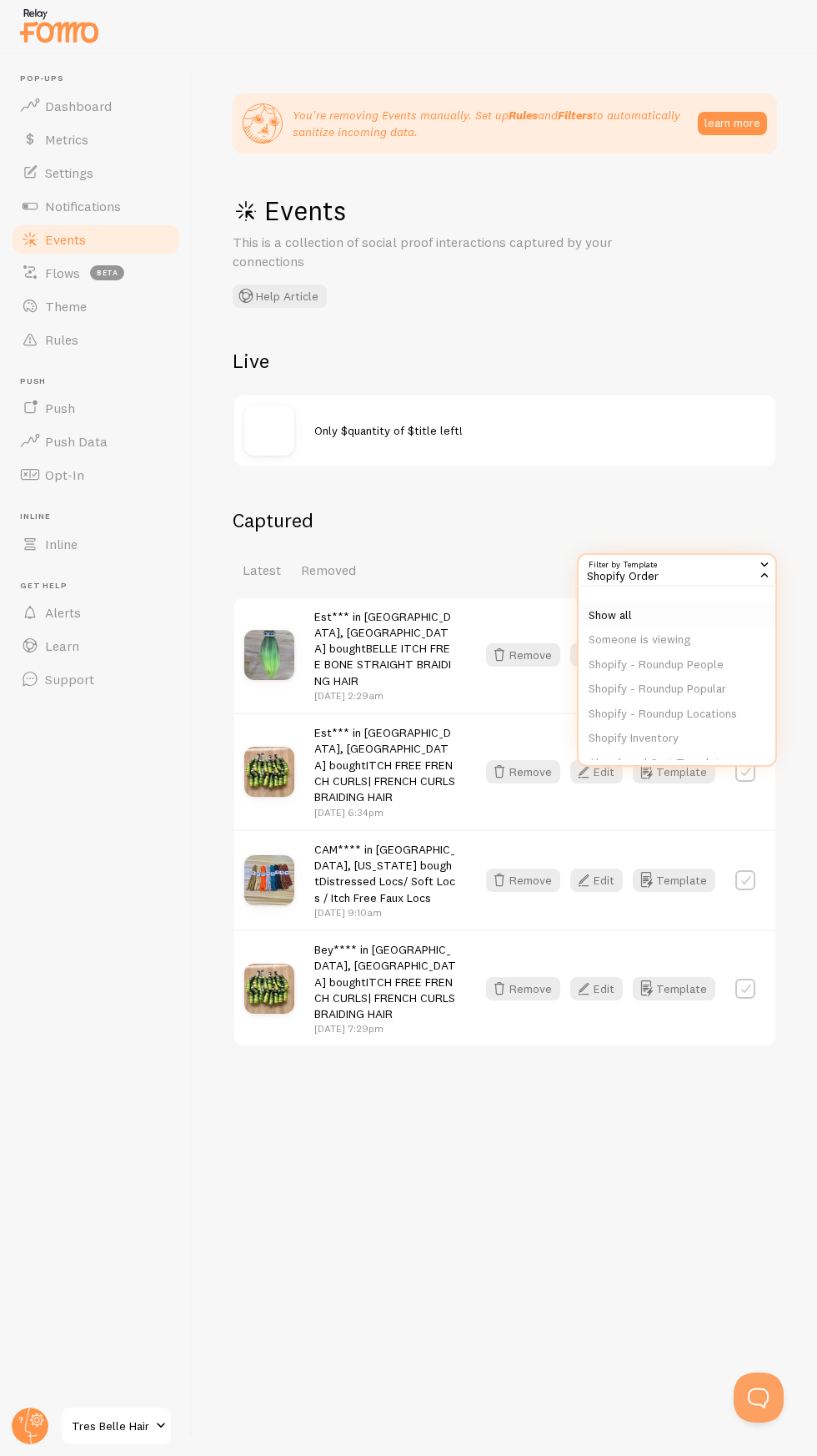
click at [624, 614] on li "Show all" at bounding box center [677, 616] width 197 height 25
